Goal: Check status

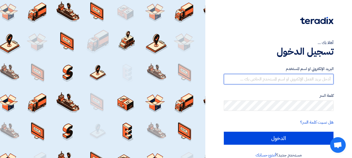
drag, startPoint x: 295, startPoint y: 81, endPoint x: 298, endPoint y: 84, distance: 4.5
click at [295, 81] on input "text" at bounding box center [279, 79] width 110 height 10
type input "yasir@nabatat.com.sa"
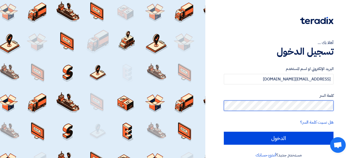
click at [224, 132] on input "الدخول" at bounding box center [279, 138] width 110 height 13
type input "Sign in"
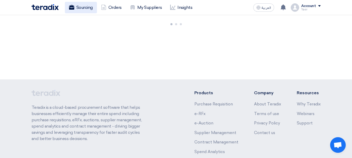
click at [91, 9] on link "Sourcing" at bounding box center [81, 7] width 32 height 11
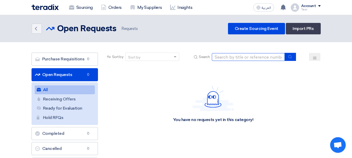
click at [232, 56] on input at bounding box center [248, 57] width 73 height 8
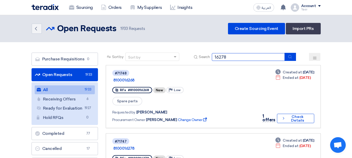
type input "16278"
click at [291, 56] on icon "submit" at bounding box center [290, 57] width 4 height 4
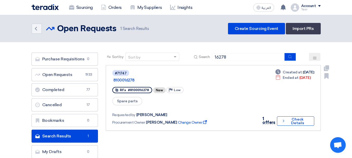
click at [298, 120] on link "#71747 8100016278 RFx #8100016278 New Priority Low Spare parts Requested by Yas…" at bounding box center [213, 98] width 215 height 66
click at [301, 117] on button "Check details Check Details" at bounding box center [295, 120] width 37 height 9
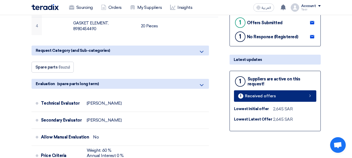
click at [275, 98] on link "1 Received offers" at bounding box center [275, 95] width 82 height 11
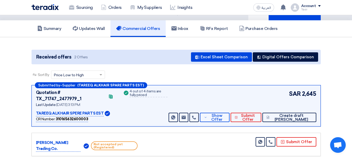
scroll to position [52, 0]
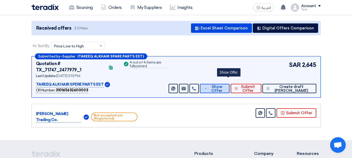
click at [225, 85] on span "Show Offer" at bounding box center [216, 89] width 17 height 8
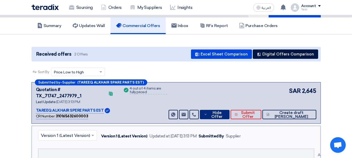
scroll to position [0, 0]
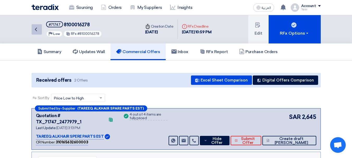
click at [37, 32] on icon "Back" at bounding box center [36, 29] width 6 height 6
